Goal: Complete application form

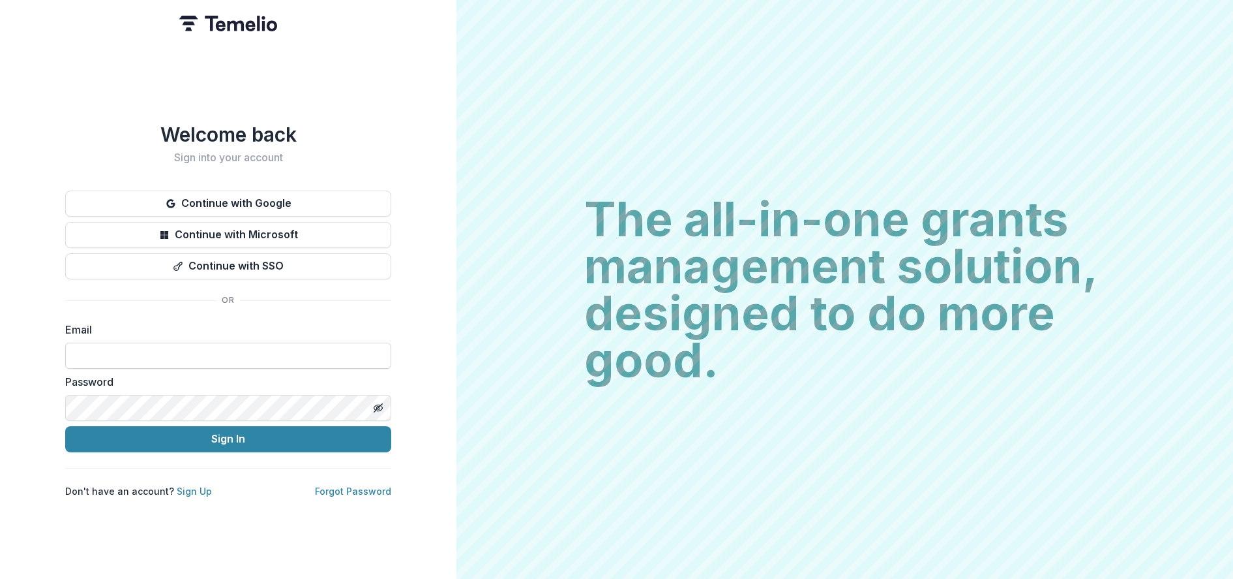
click at [75, 352] on input at bounding box center [228, 355] width 326 height 26
type input "**********"
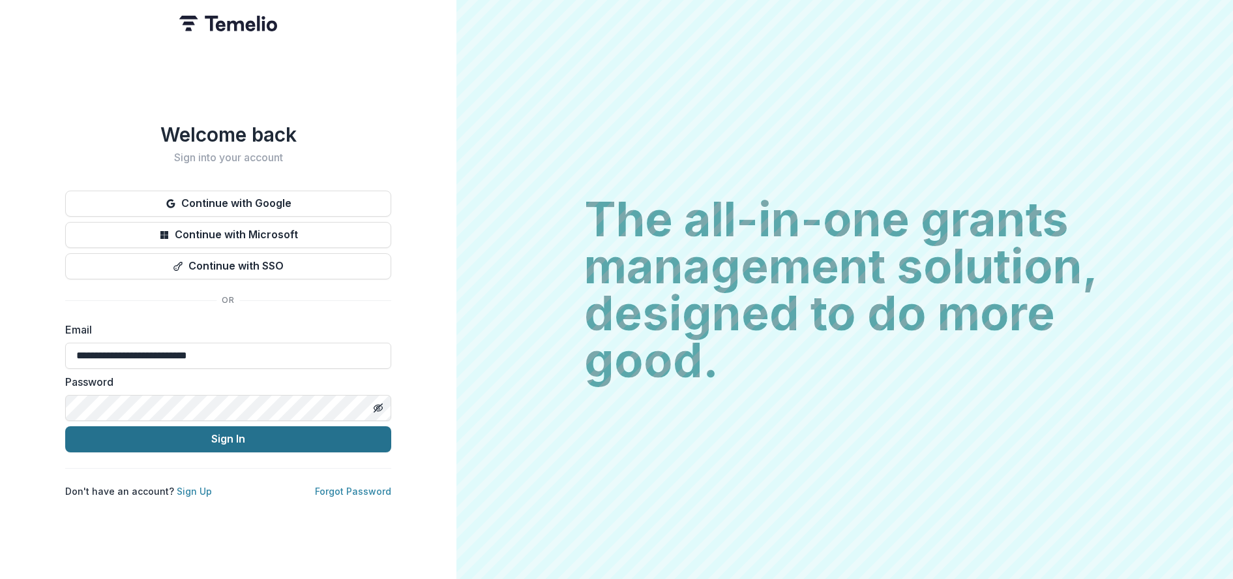
click at [196, 434] on button "Sign In" at bounding box center [228, 439] width 326 height 26
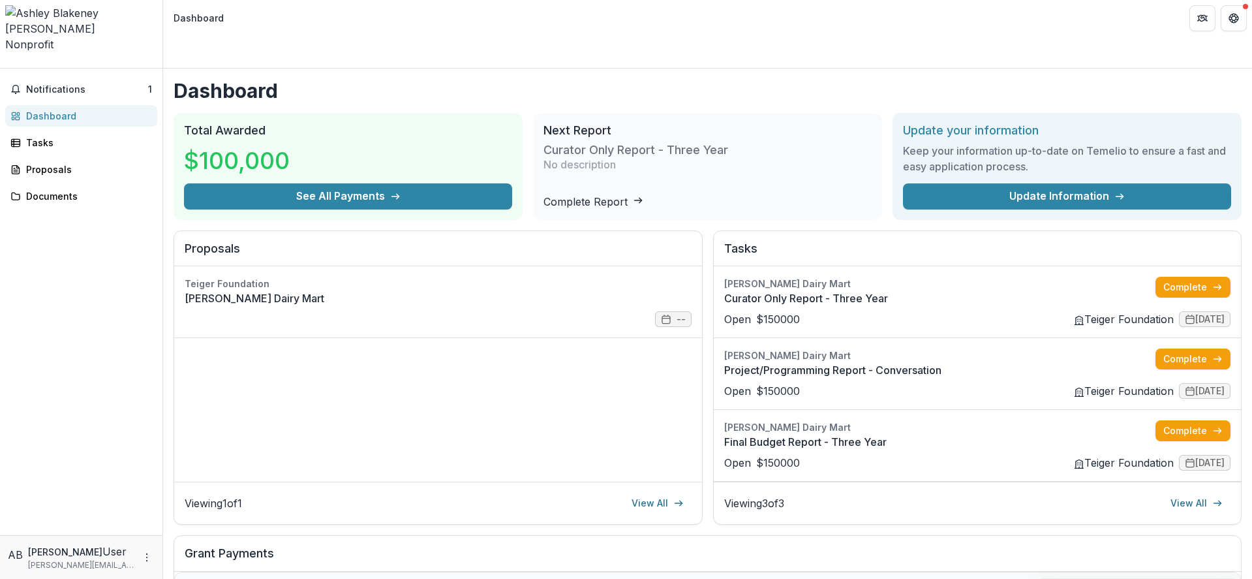
click at [974, 79] on h1 "Dashboard" at bounding box center [707, 90] width 1068 height 23
click at [263, 12] on header "Dashboard" at bounding box center [707, 18] width 1089 height 36
click at [762, 31] on header "Dashboard" at bounding box center [707, 18] width 1089 height 36
click at [965, 79] on h1 "Dashboard" at bounding box center [707, 90] width 1068 height 23
click at [832, 362] on link "Project/Programming Report - Conversation" at bounding box center [940, 370] width 432 height 16
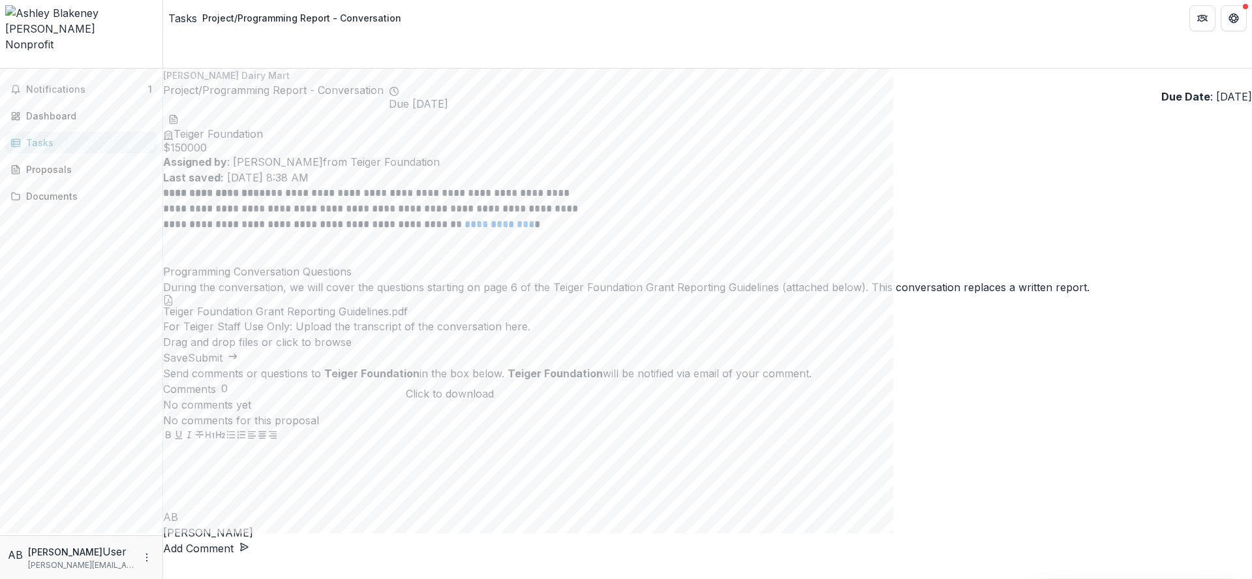
click at [173, 305] on icon at bounding box center [168, 300] width 10 height 10
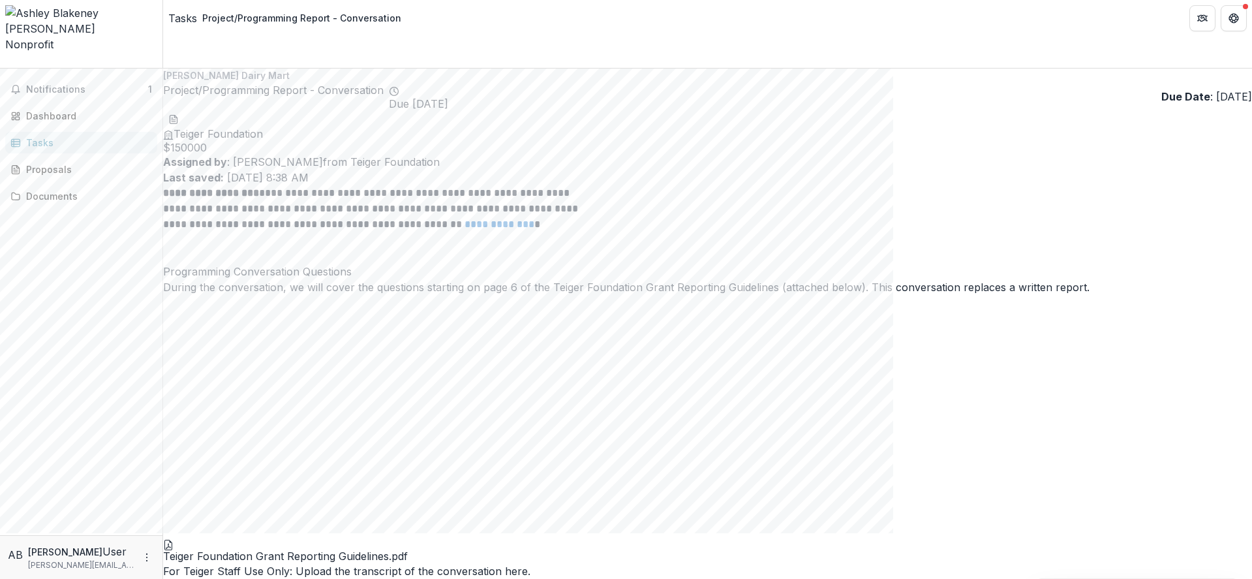
click at [534, 219] on link "**********" at bounding box center [499, 224] width 70 height 10
click at [175, 16] on div "Tasks" at bounding box center [182, 18] width 29 height 16
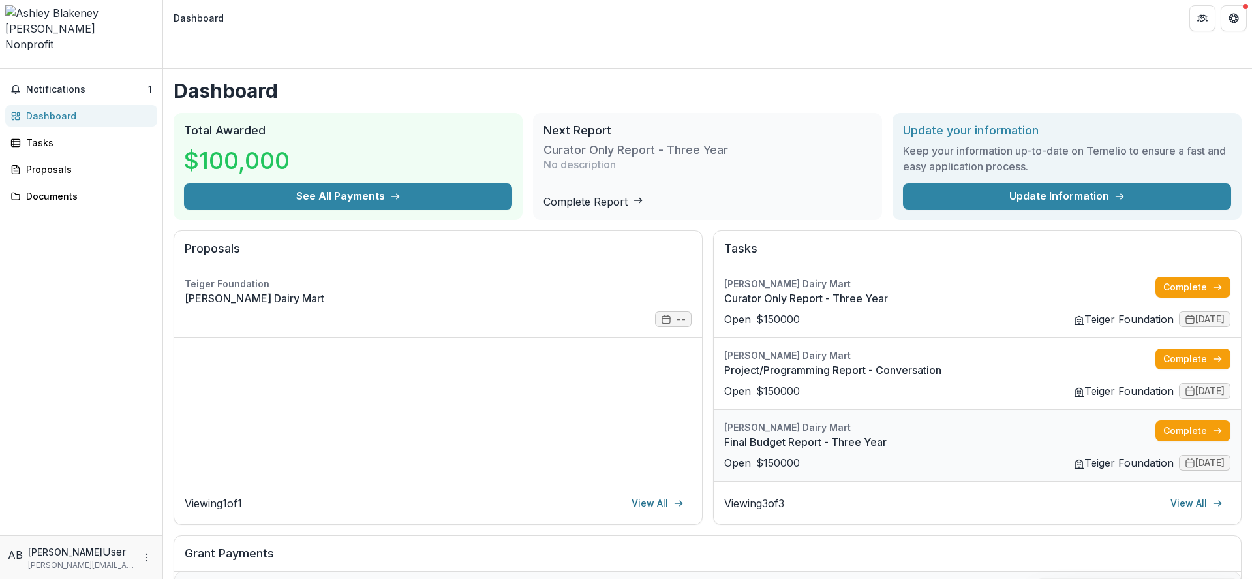
click at [926, 434] on link "Final Budget Report - Three Year" at bounding box center [940, 442] width 432 height 16
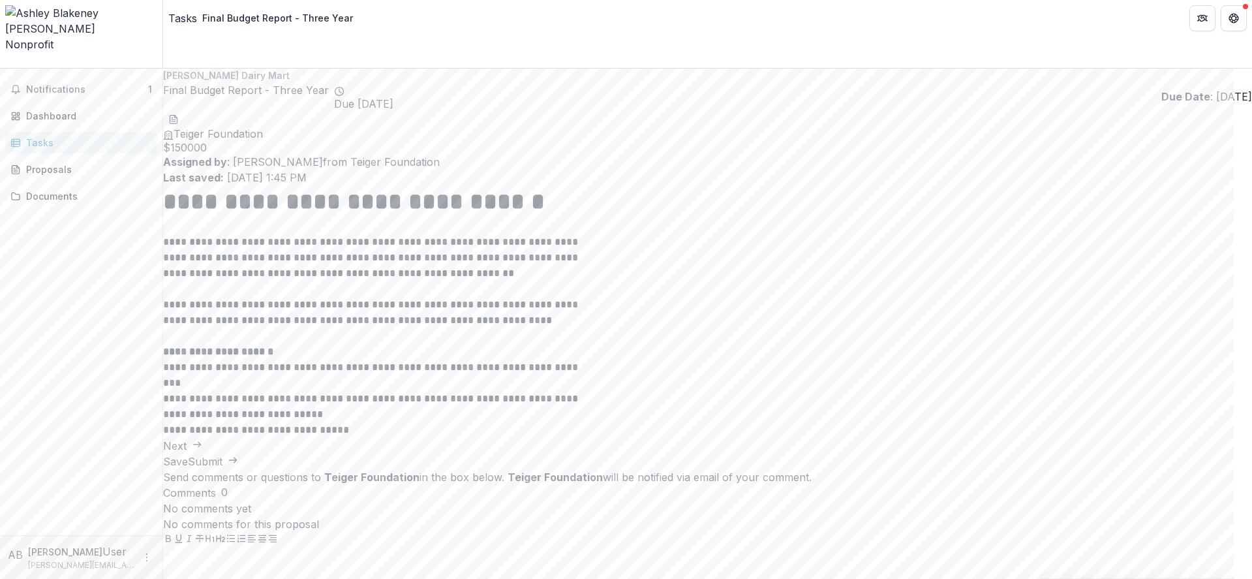
click at [202, 438] on button "Next" at bounding box center [182, 446] width 39 height 16
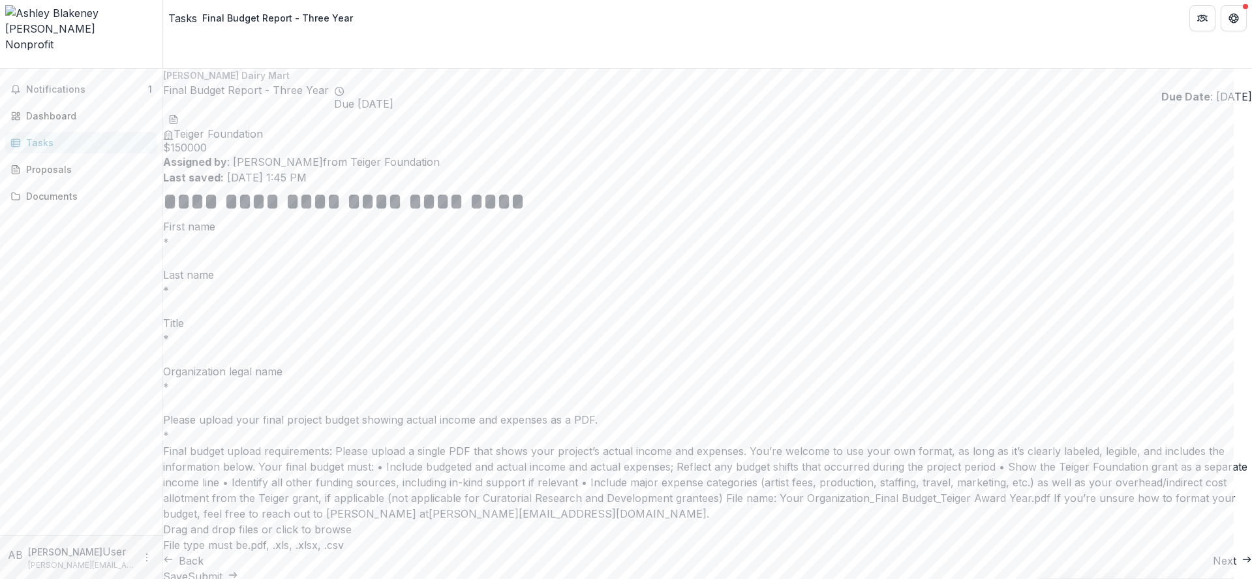
click at [267, 251] on input "First name *" at bounding box center [215, 259] width 104 height 16
type input "*"
drag, startPoint x: 413, startPoint y: 293, endPoint x: 415, endPoint y: 302, distance: 8.9
click at [267, 299] on input "Last name *" at bounding box center [215, 307] width 104 height 16
type input "*"
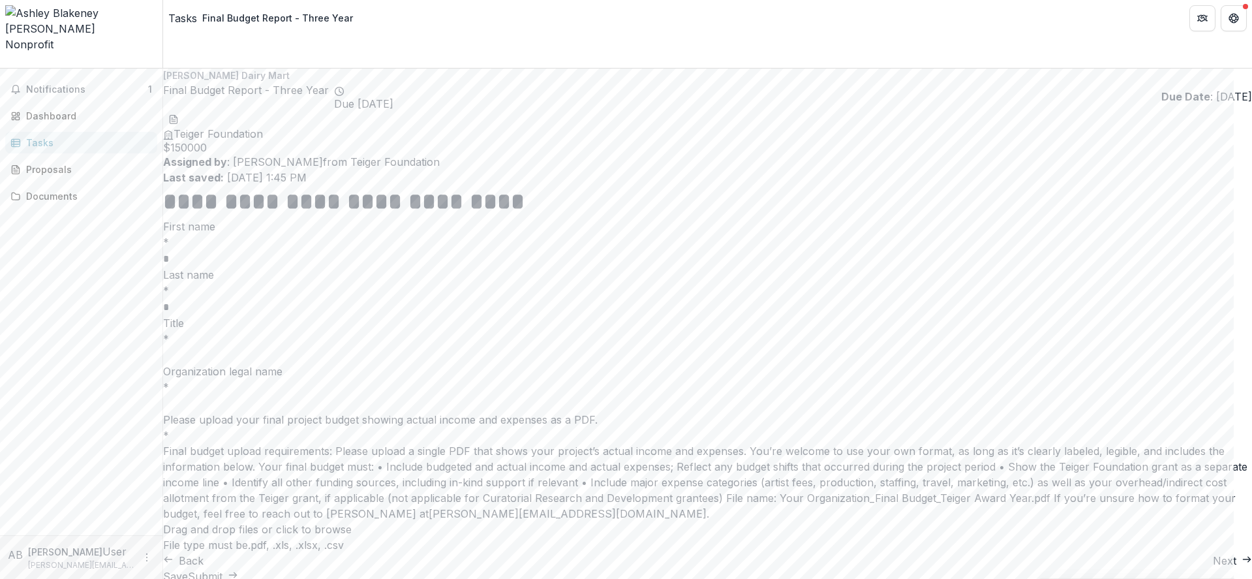
click at [267, 357] on input "Title *" at bounding box center [215, 356] width 104 height 16
type input "*"
click at [267, 412] on input "Organization legal name *" at bounding box center [215, 404] width 104 height 16
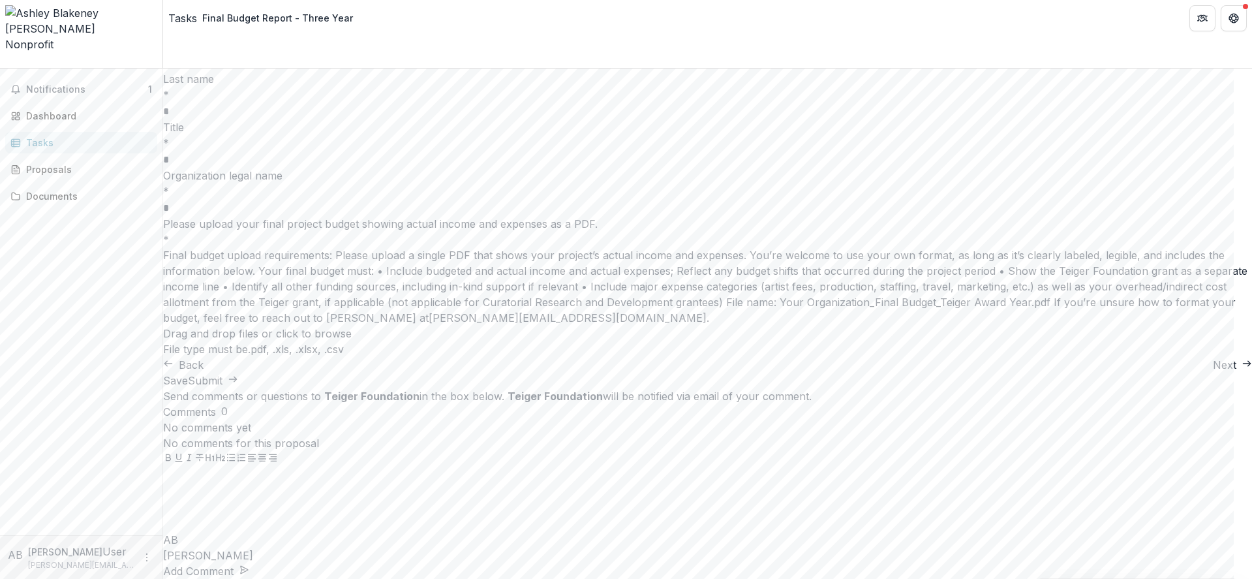
type input "*"
click at [651, 325] on div "Final budget upload requirements: Please upload a single PDF that shows your pr…" at bounding box center [707, 286] width 1089 height 78
click at [1212, 372] on button "Next" at bounding box center [1231, 365] width 39 height 16
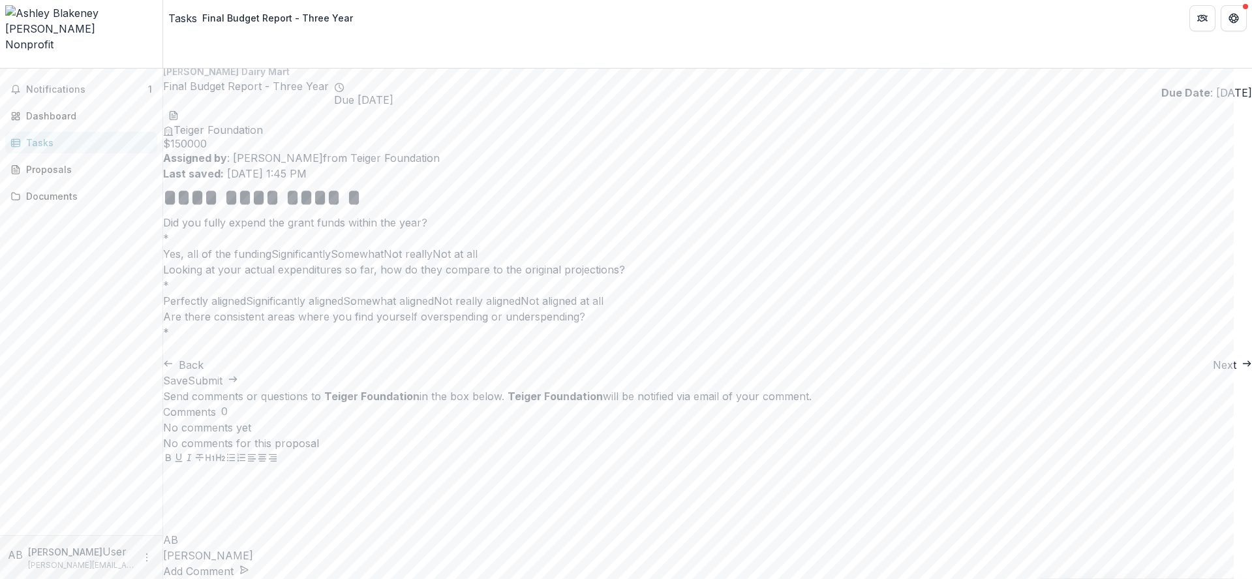
click at [271, 247] on span "Yes, all of the funding" at bounding box center [217, 253] width 108 height 13
click at [483, 308] on div "Perfectly aligned Significantly aligned Somewhat aligned Not really aligned Not…" at bounding box center [707, 301] width 1089 height 16
click at [343, 307] on span "Significantly aligned" at bounding box center [294, 300] width 97 height 13
click at [267, 357] on input "Are there consistent areas where you find yourself overspending or underspendin…" at bounding box center [215, 349] width 104 height 16
type input "*"
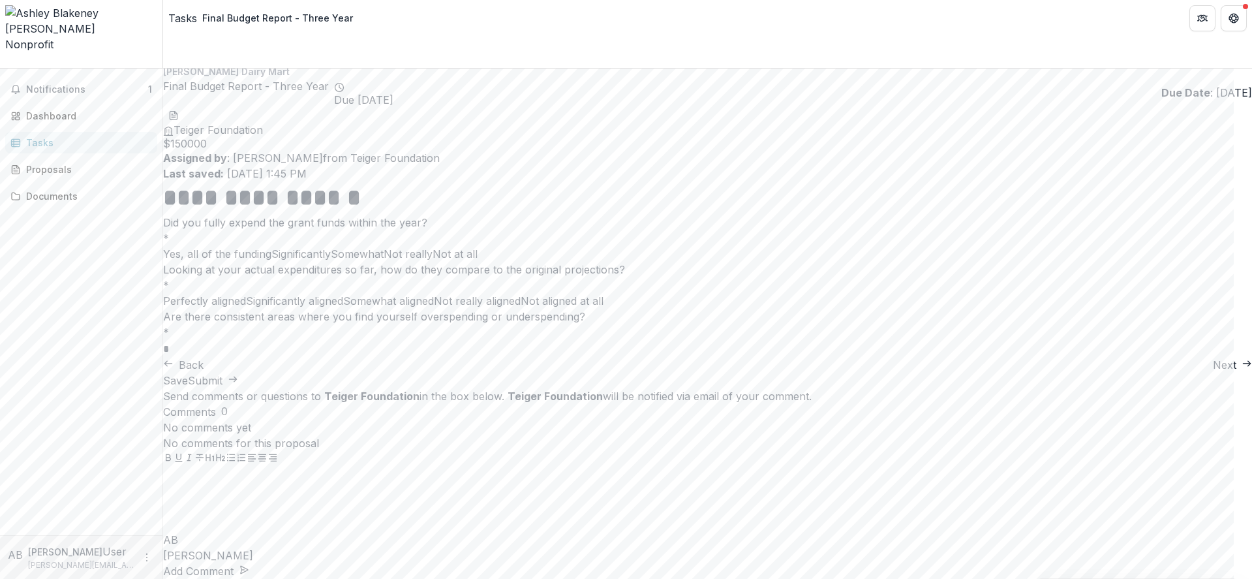
click at [1233, 368] on icon "button" at bounding box center [1246, 363] width 10 height 10
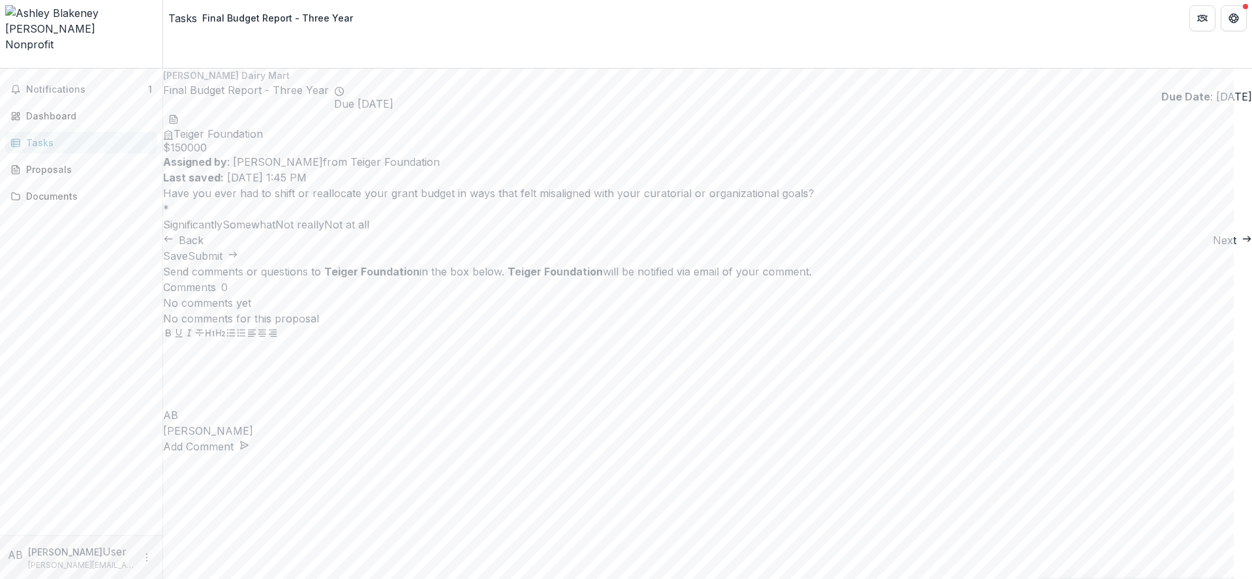
scroll to position [0, 0]
click at [275, 218] on span "Somewhat" at bounding box center [248, 224] width 53 height 13
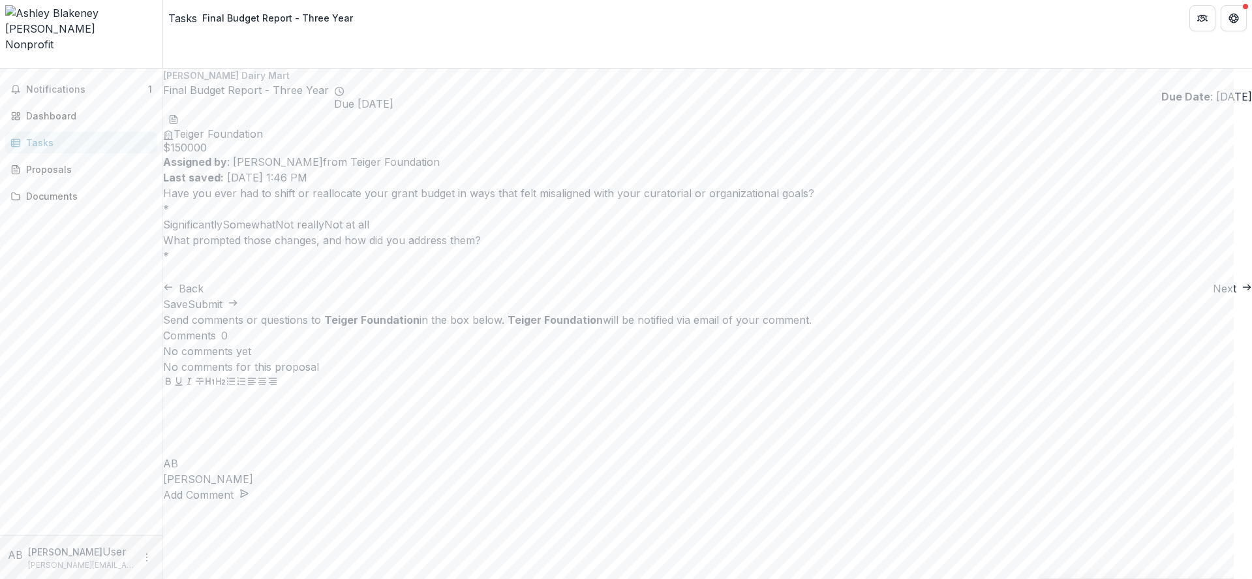
click at [267, 280] on input "What prompted those changes, and how did you address them? *" at bounding box center [215, 273] width 104 height 16
type input "*"
click at [1212, 296] on button "Next" at bounding box center [1231, 288] width 39 height 16
click at [203, 295] on button "Back" at bounding box center [183, 287] width 40 height 16
click at [439, 427] on div "[PERSON_NAME] Dairy Mart Final Budget Report - Three Year Due [DATE] Due Date :…" at bounding box center [707, 323] width 1089 height 510
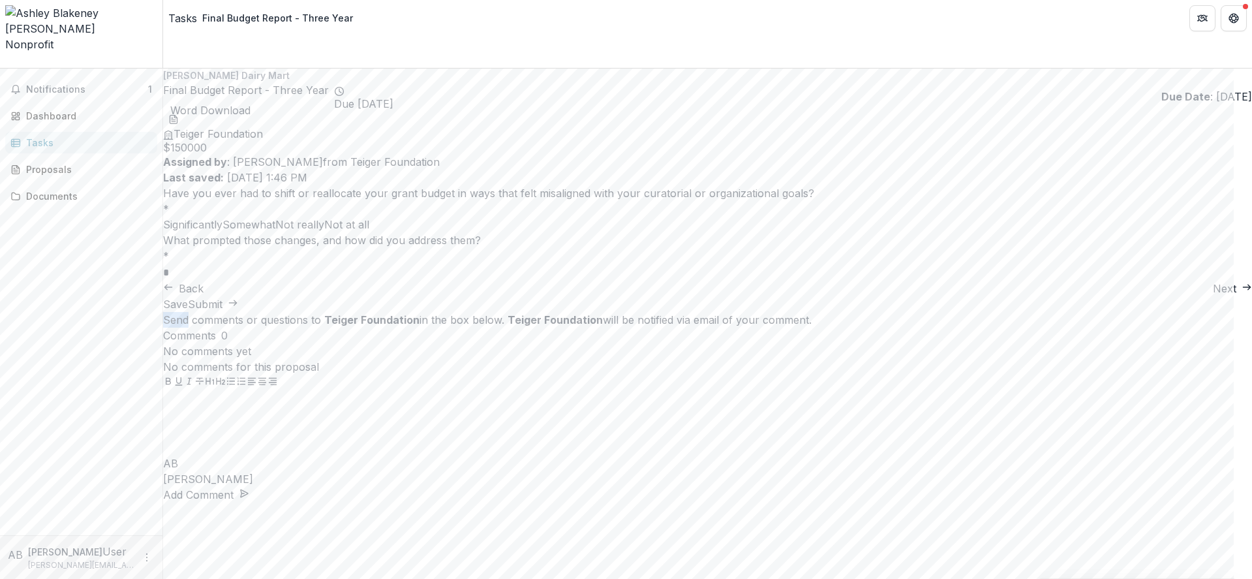
click at [179, 114] on icon "download-word-button" at bounding box center [173, 119] width 10 height 10
click at [203, 296] on button "Back" at bounding box center [183, 288] width 40 height 16
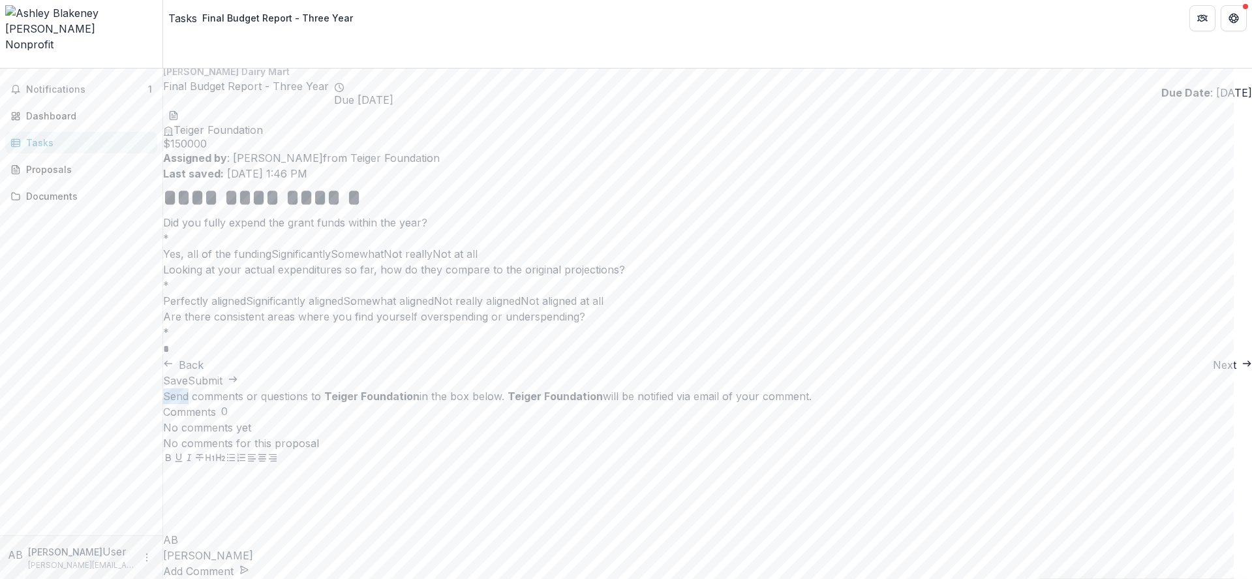
scroll to position [54, 0]
click at [203, 372] on button "Back" at bounding box center [183, 365] width 40 height 16
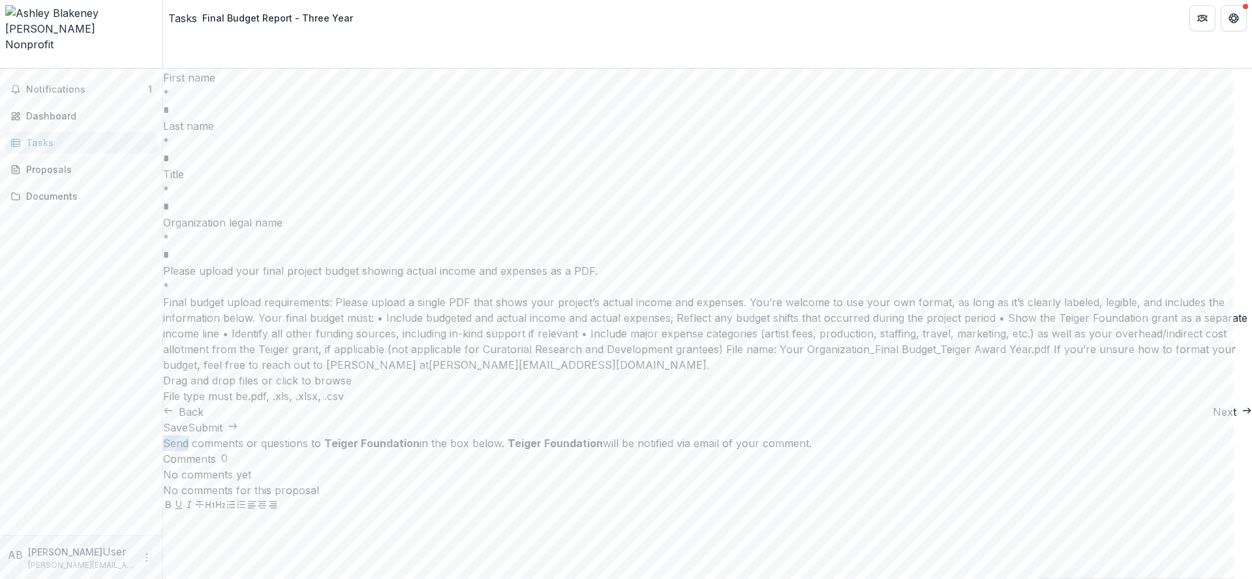
scroll to position [266, 0]
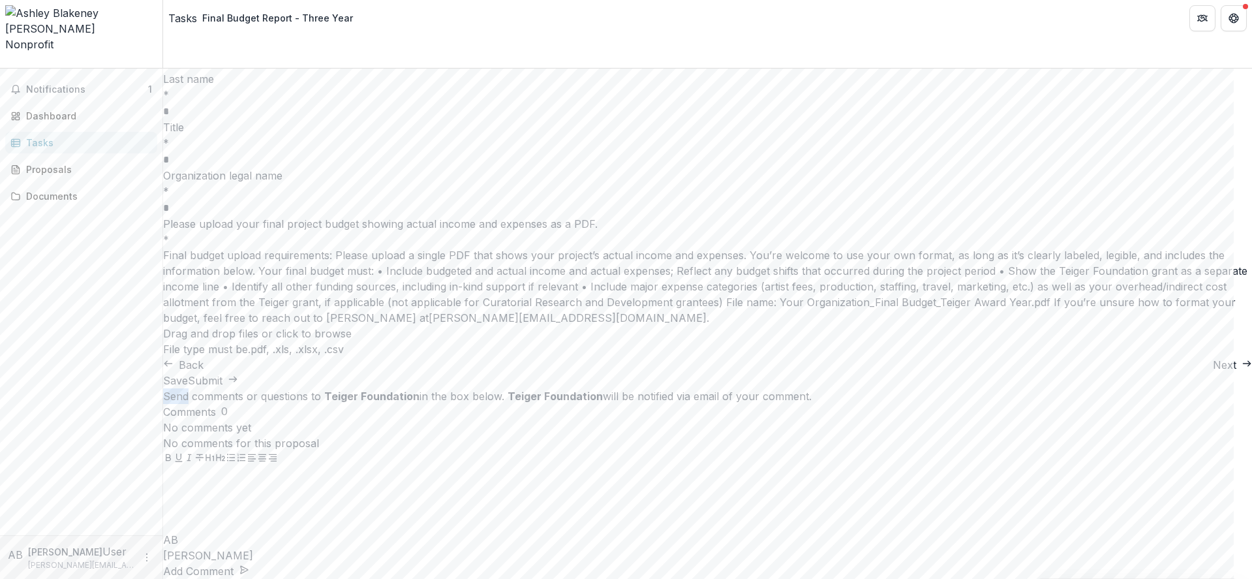
click at [203, 372] on button "Back" at bounding box center [183, 365] width 40 height 16
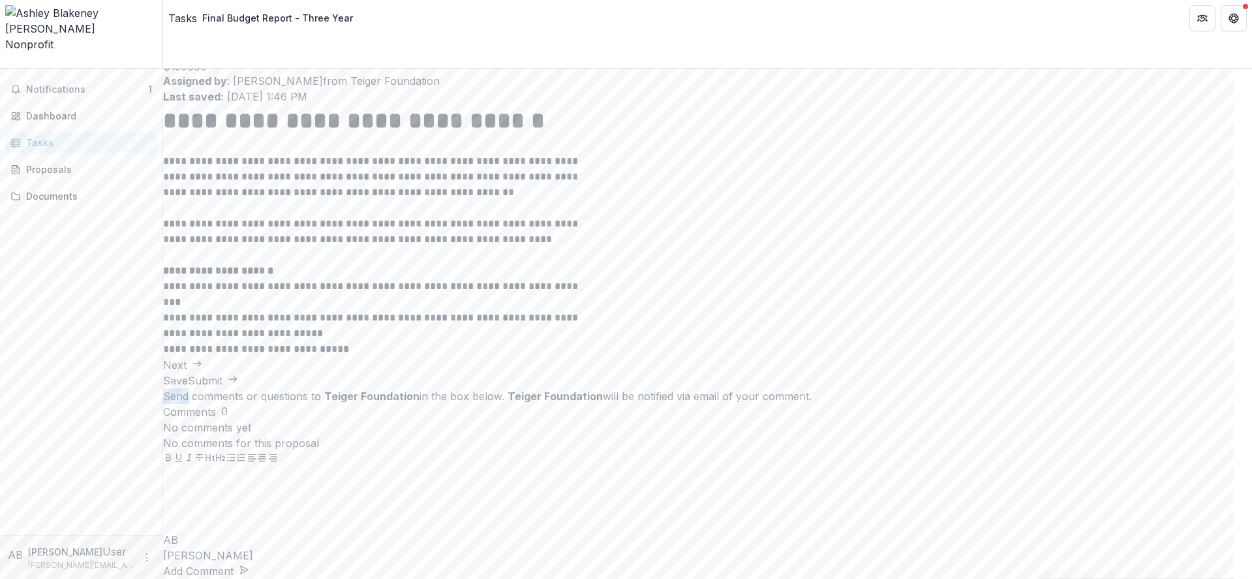
scroll to position [0, 0]
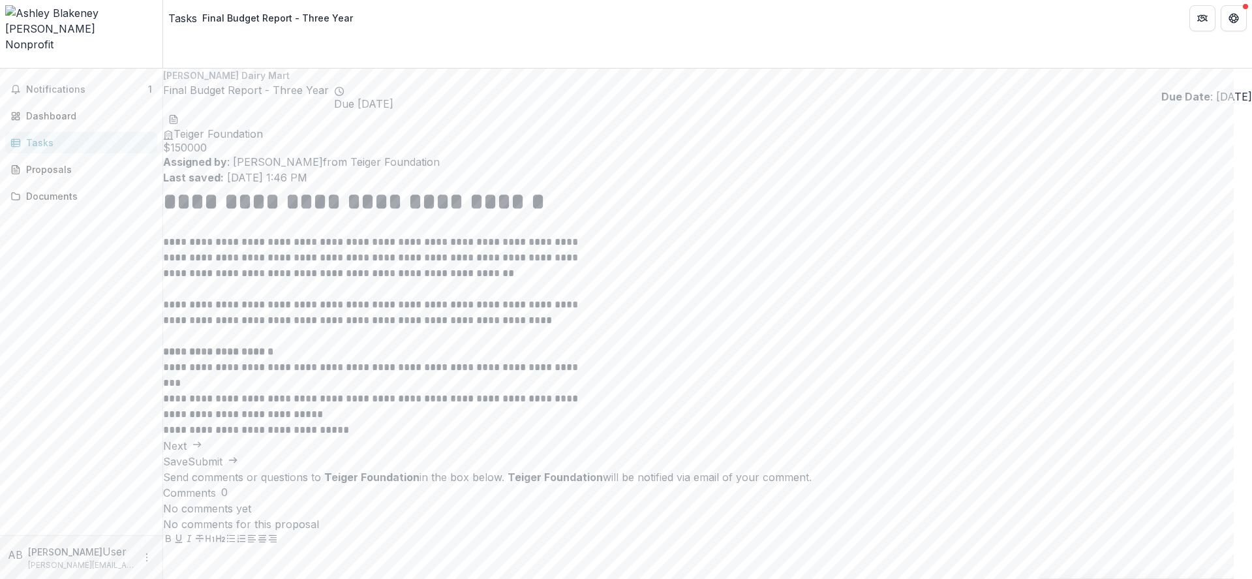
click at [448, 427] on div "**********" at bounding box center [707, 318] width 1089 height 267
click at [202, 438] on button "Next" at bounding box center [182, 446] width 39 height 16
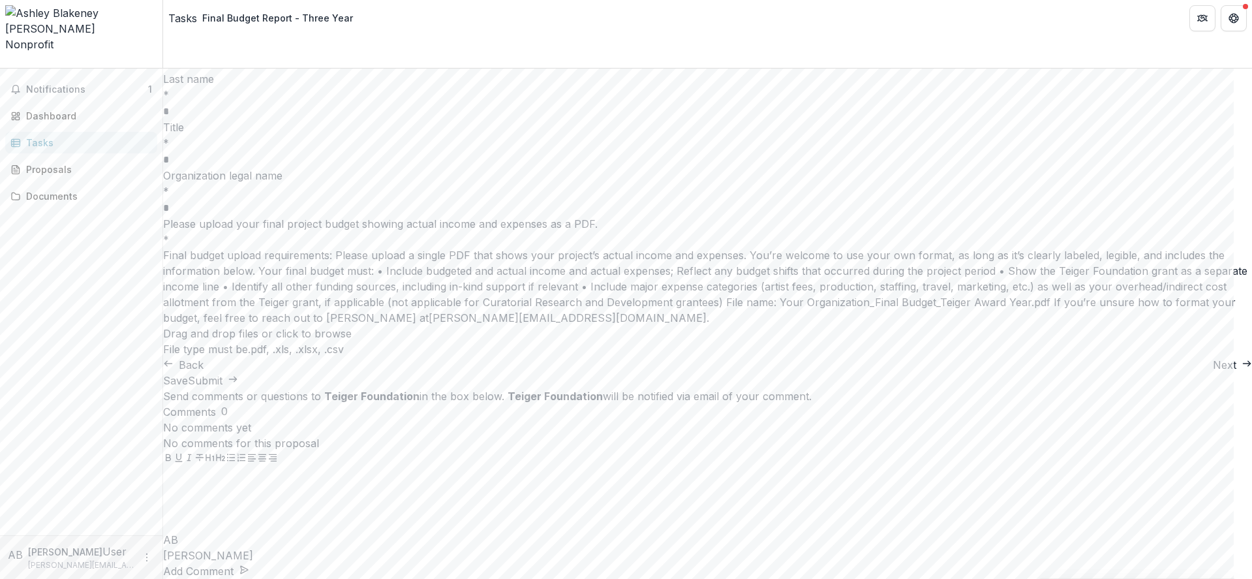
scroll to position [266, 0]
click at [428, 372] on div "**********" at bounding box center [707, 181] width 1089 height 382
click at [203, 372] on button "Back" at bounding box center [183, 365] width 40 height 16
